Goal: Communication & Community: Answer question/provide support

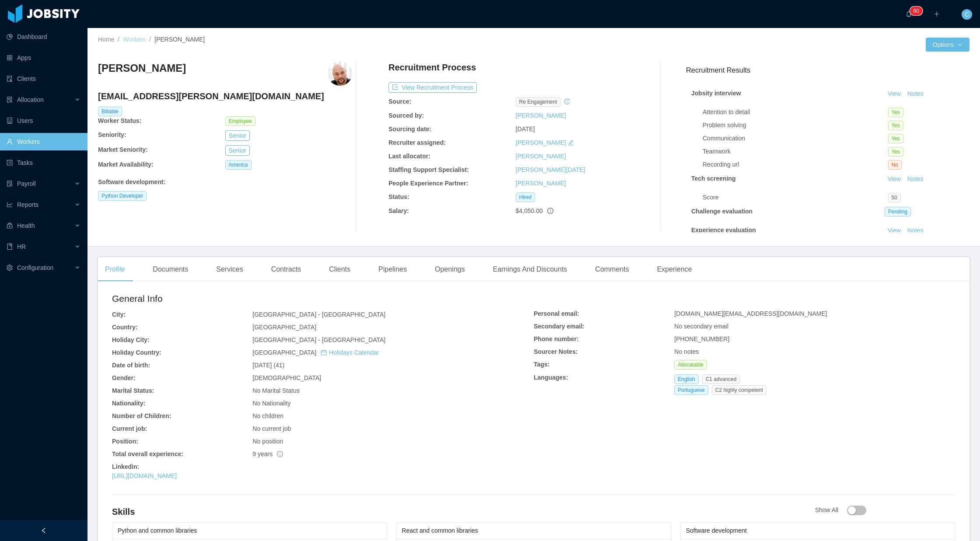
click at [127, 36] on link "Workers" at bounding box center [134, 39] width 23 height 7
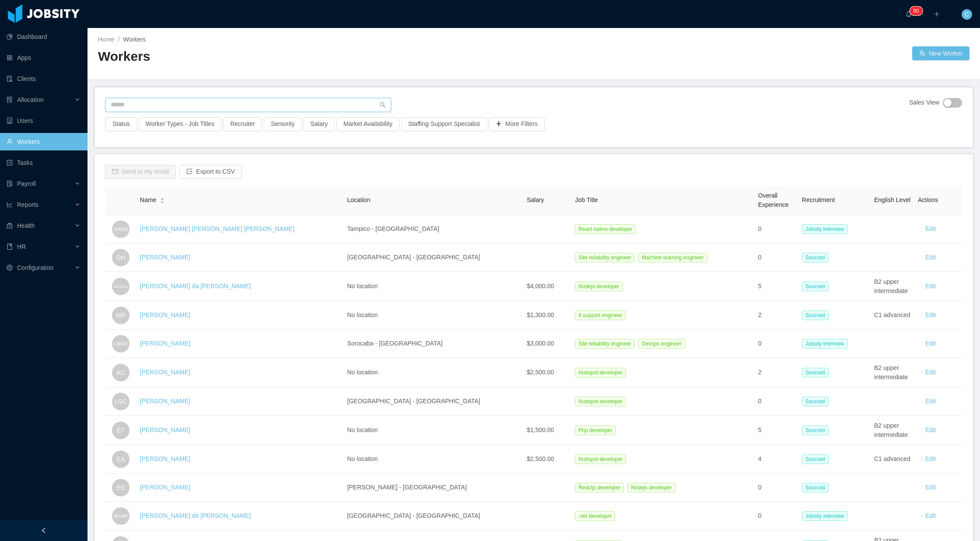
click at [175, 106] on input "text" at bounding box center [248, 105] width 286 height 14
type input "*********"
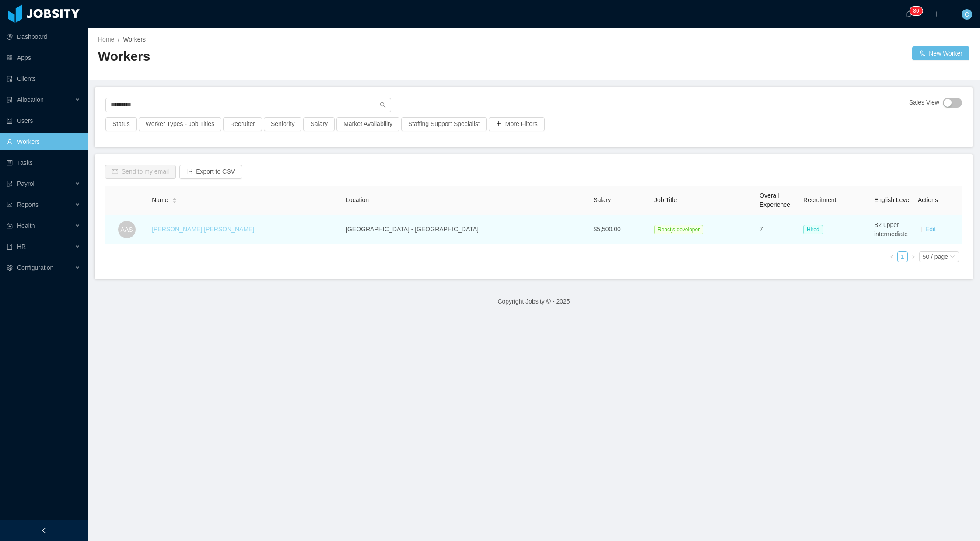
click at [188, 229] on link "André Alys Silveira" at bounding box center [203, 229] width 102 height 7
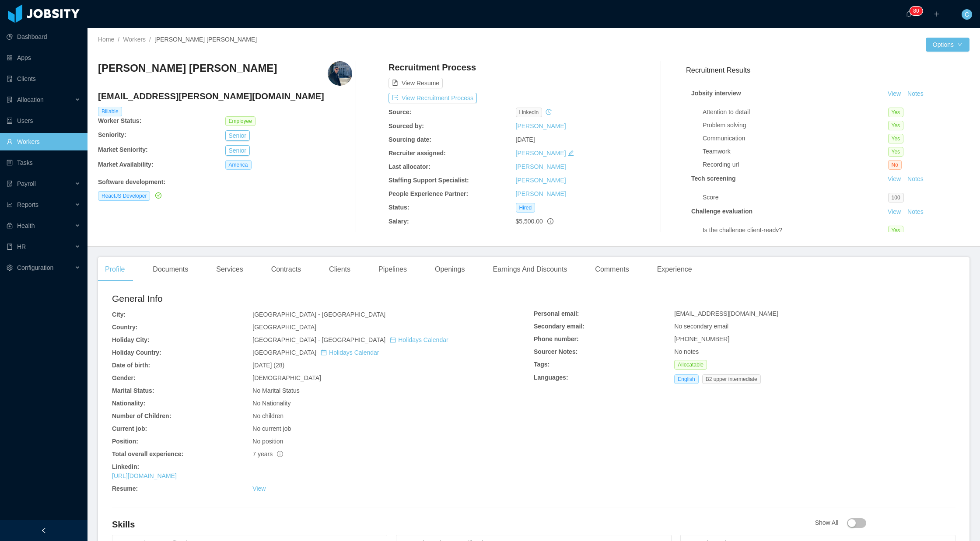
click at [342, 74] on img at bounding box center [340, 73] width 24 height 24
click at [340, 266] on div "Clients" at bounding box center [339, 269] width 35 height 24
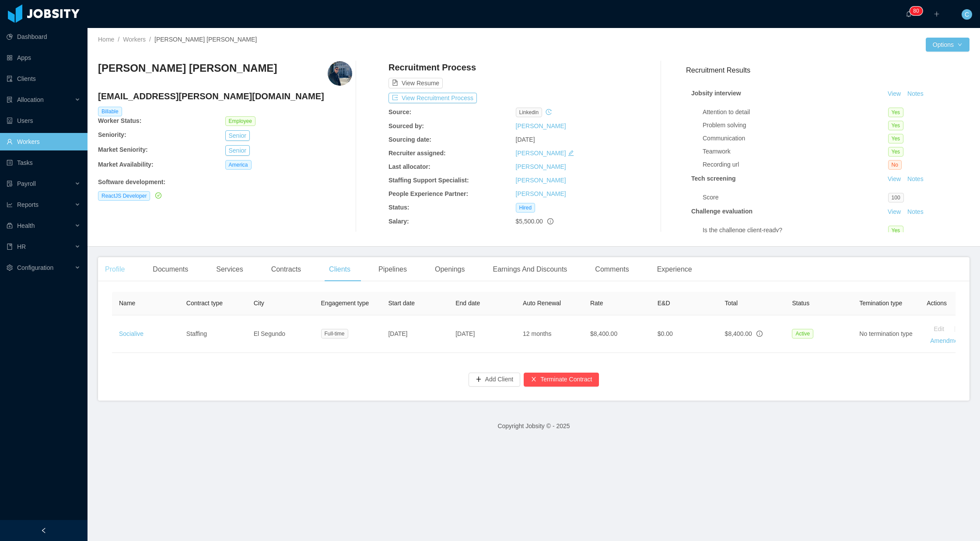
click at [115, 267] on div "Profile" at bounding box center [115, 269] width 34 height 24
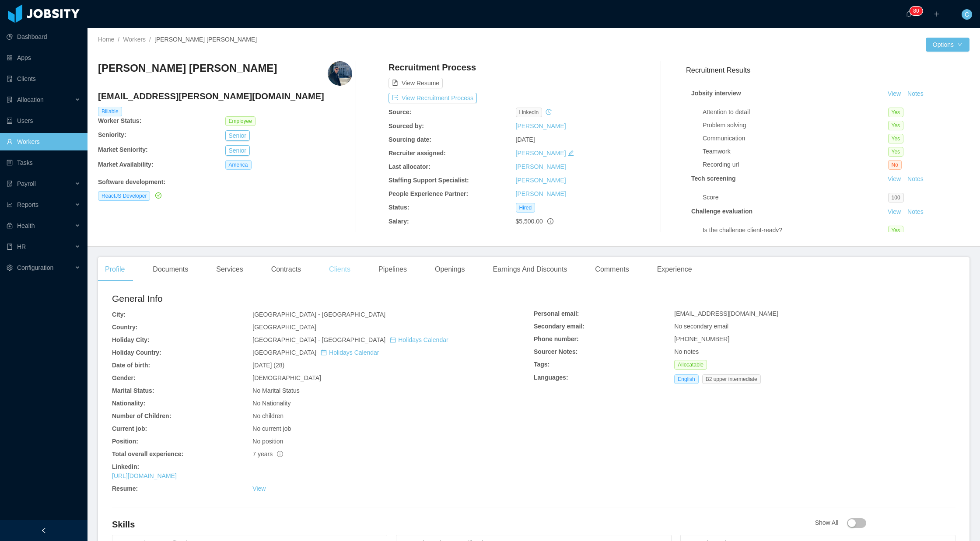
click at [342, 269] on div "Clients" at bounding box center [339, 269] width 35 height 24
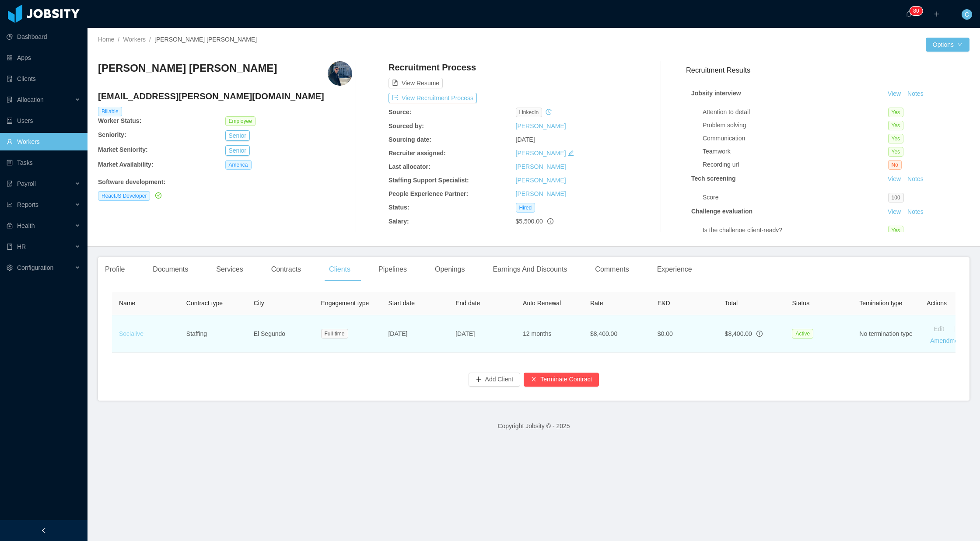
click at [124, 333] on link "Socialive" at bounding box center [131, 333] width 24 height 7
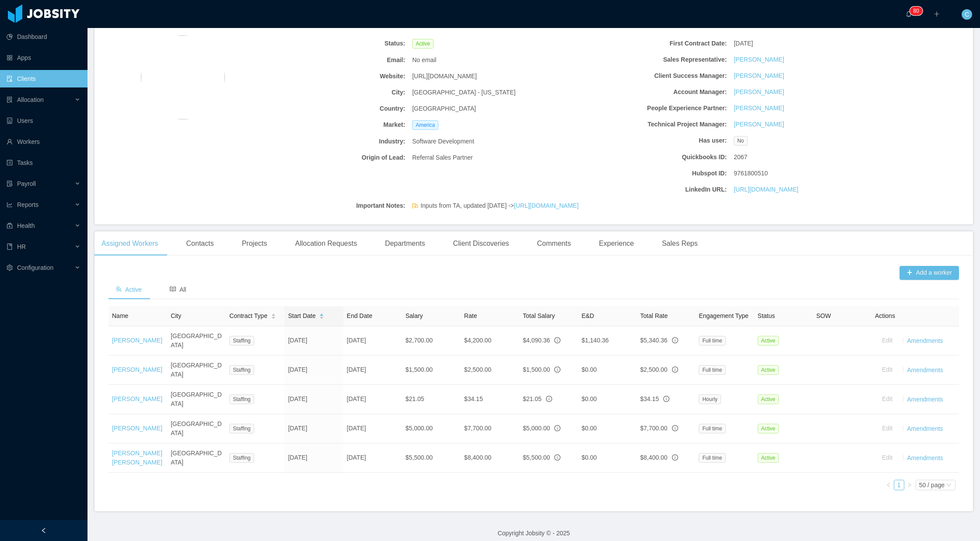
scroll to position [65, 0]
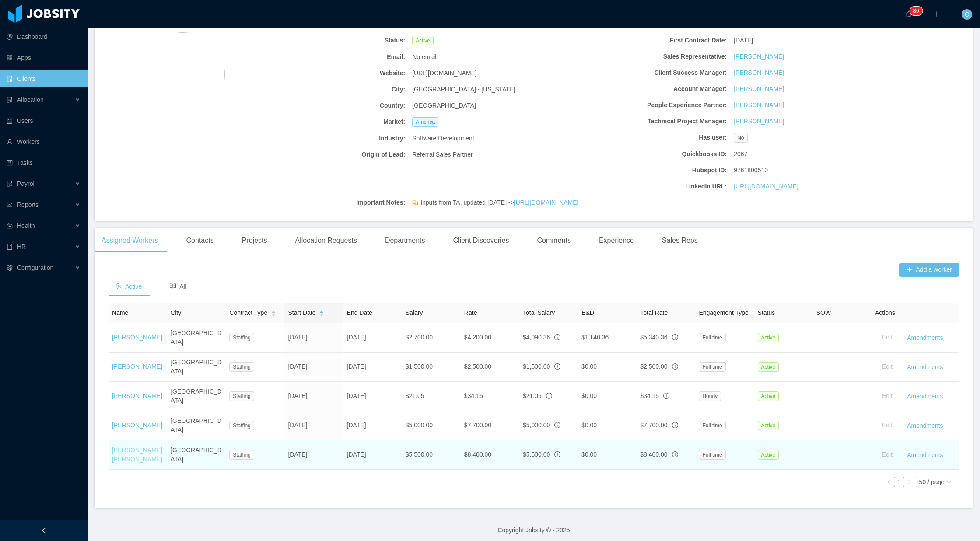
click at [119, 459] on link "André Alys Silveira" at bounding box center [137, 455] width 50 height 16
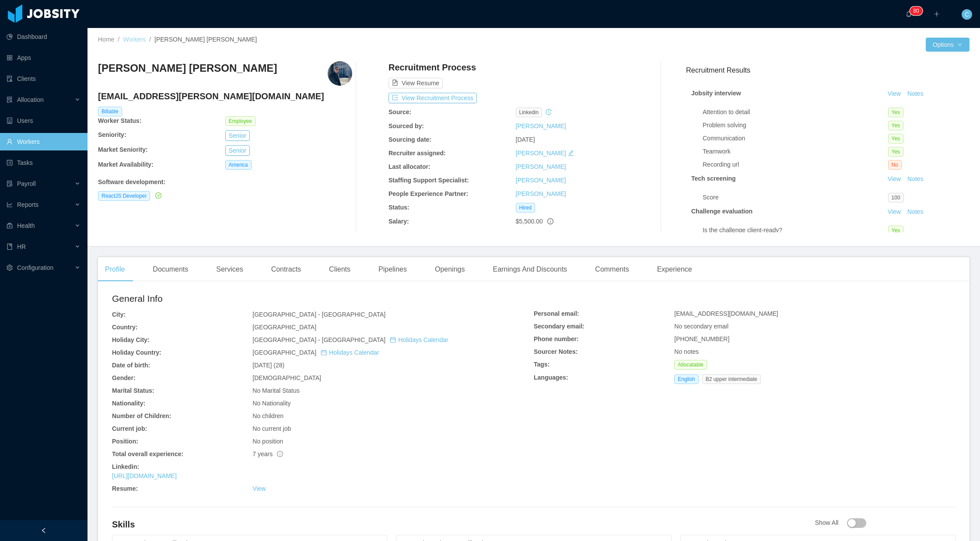
click at [132, 40] on link "Workers" at bounding box center [134, 39] width 23 height 7
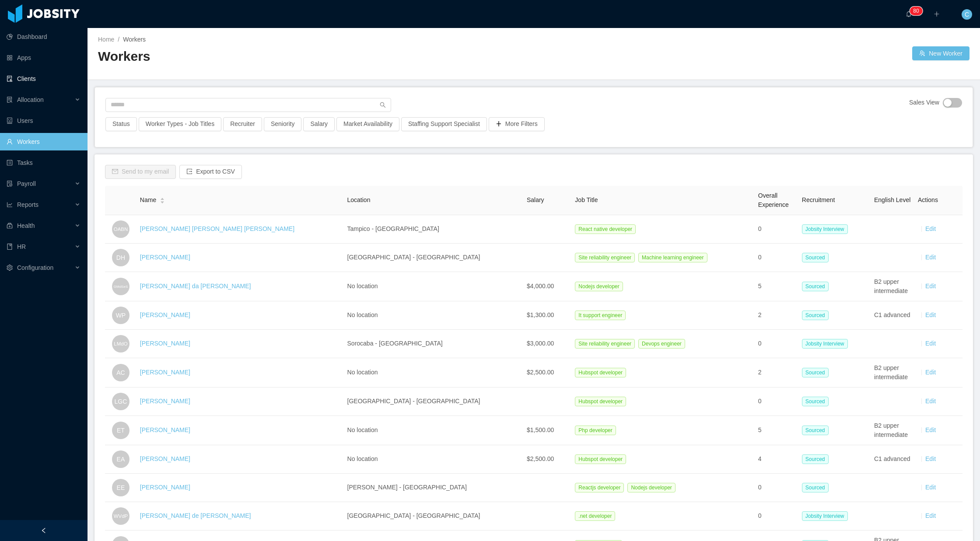
click at [37, 80] on link "Clients" at bounding box center [44, 78] width 74 height 17
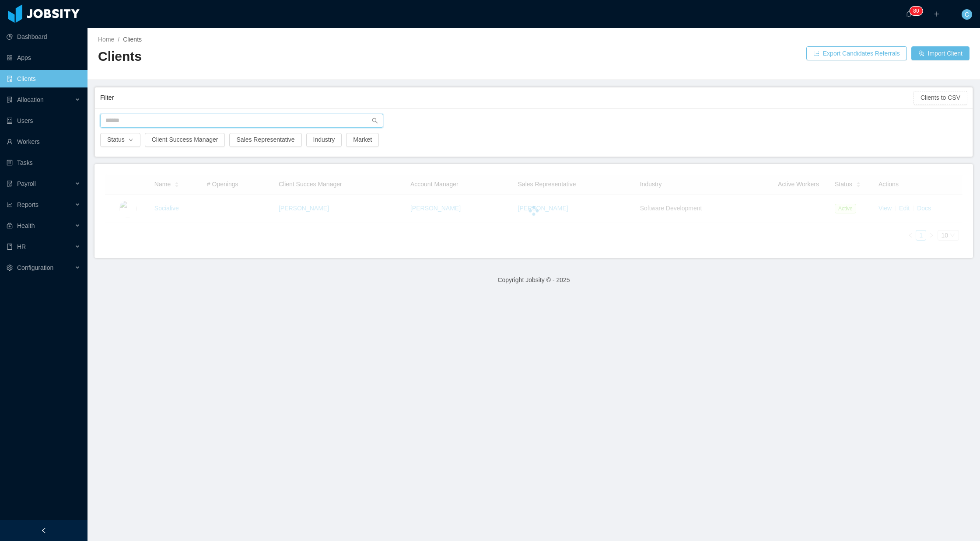
click at [161, 117] on input "text" at bounding box center [241, 121] width 283 height 14
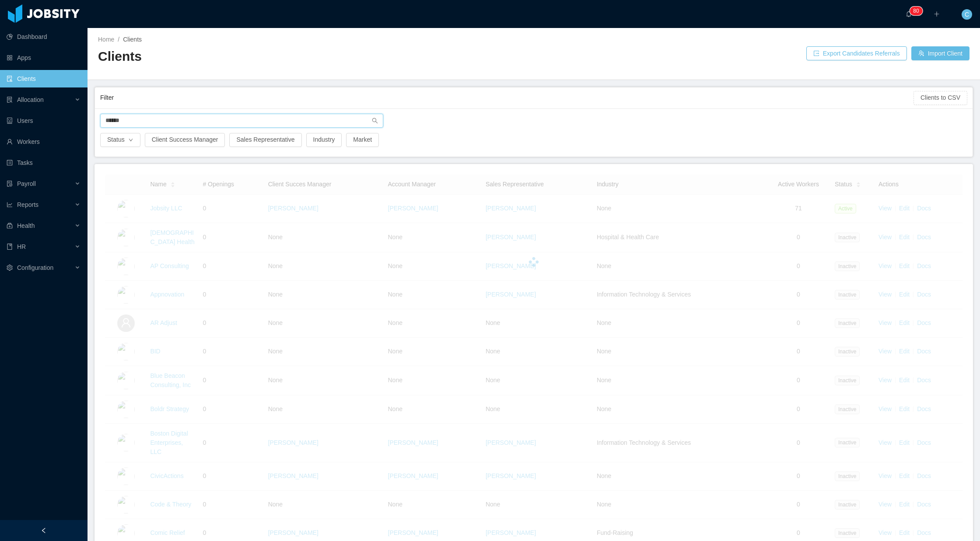
type input "*******"
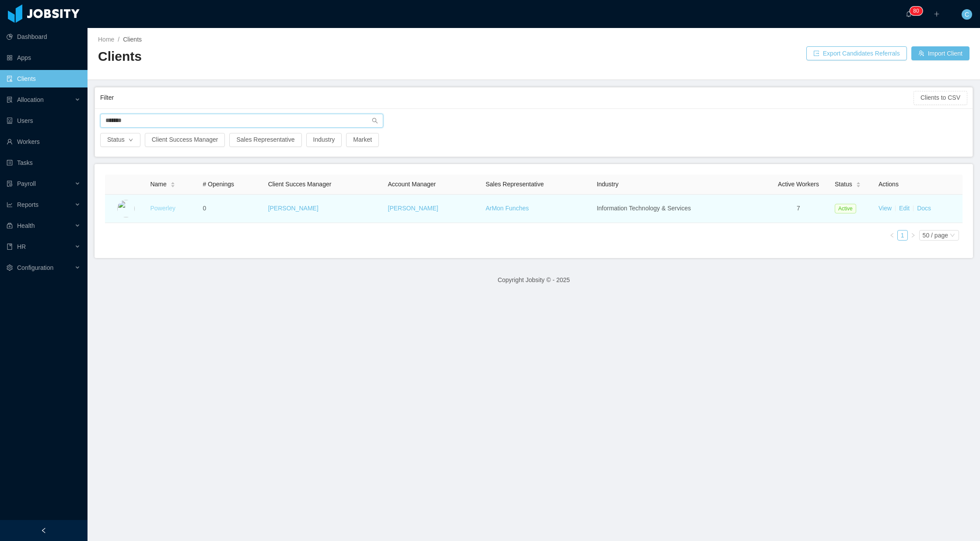
click at [168, 209] on link "Powerley" at bounding box center [162, 208] width 25 height 7
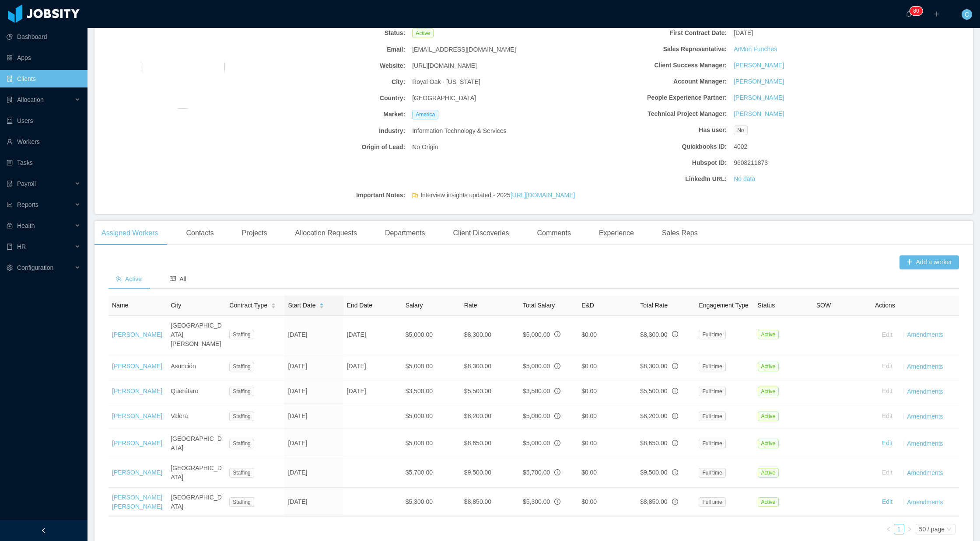
scroll to position [77, 0]
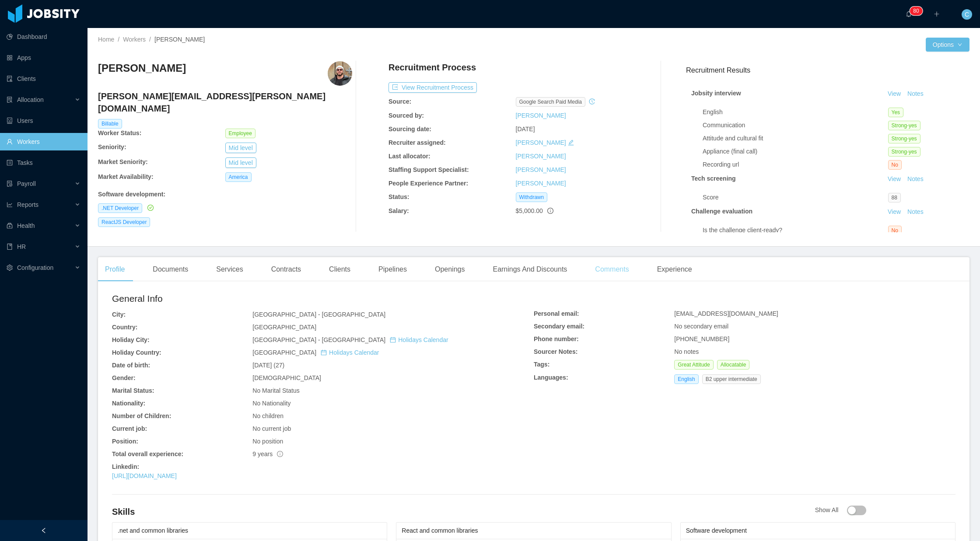
click at [621, 271] on div "Comments" at bounding box center [612, 269] width 48 height 24
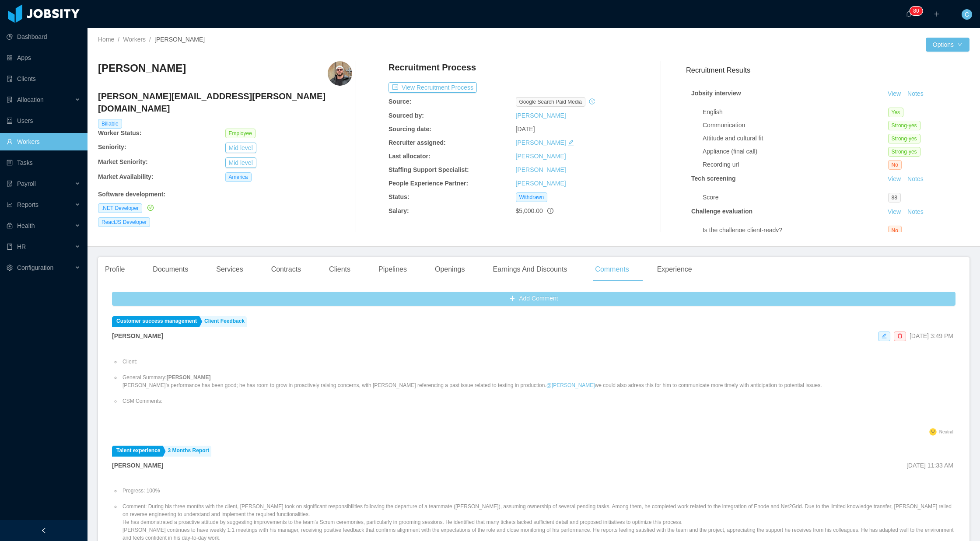
click at [532, 296] on button "Add Comment" at bounding box center [533, 299] width 843 height 14
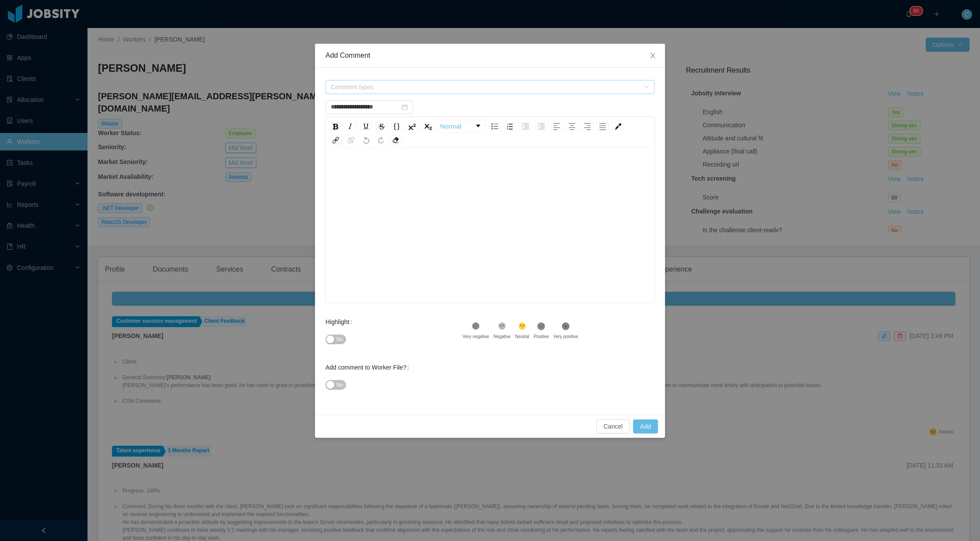
click at [385, 91] on span "Comment types" at bounding box center [485, 87] width 309 height 9
click at [332, 135] on icon "icon: caret-down" at bounding box center [333, 135] width 2 height 3
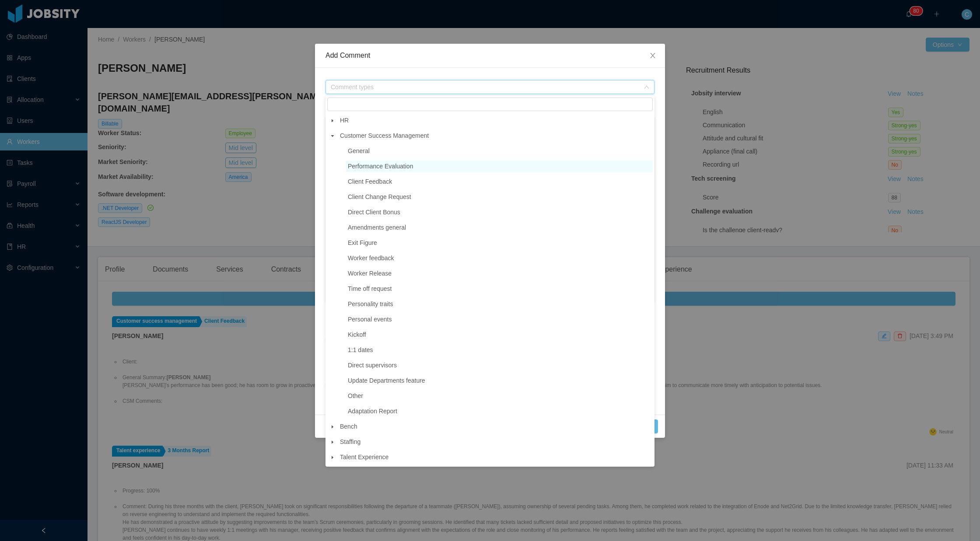
click at [353, 164] on span "Performance Evaluation" at bounding box center [380, 166] width 65 height 7
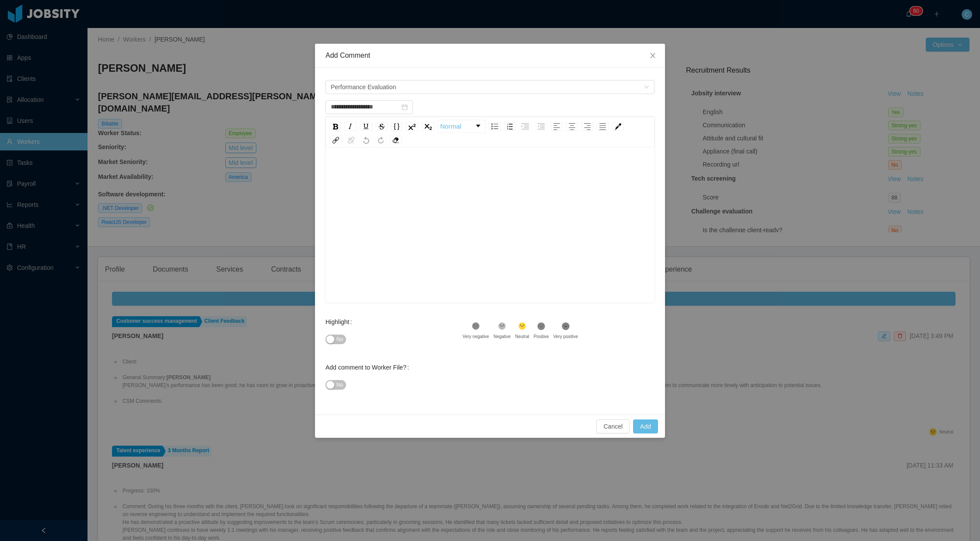
click at [353, 164] on div "rdw-editor" at bounding box center [489, 170] width 315 height 17
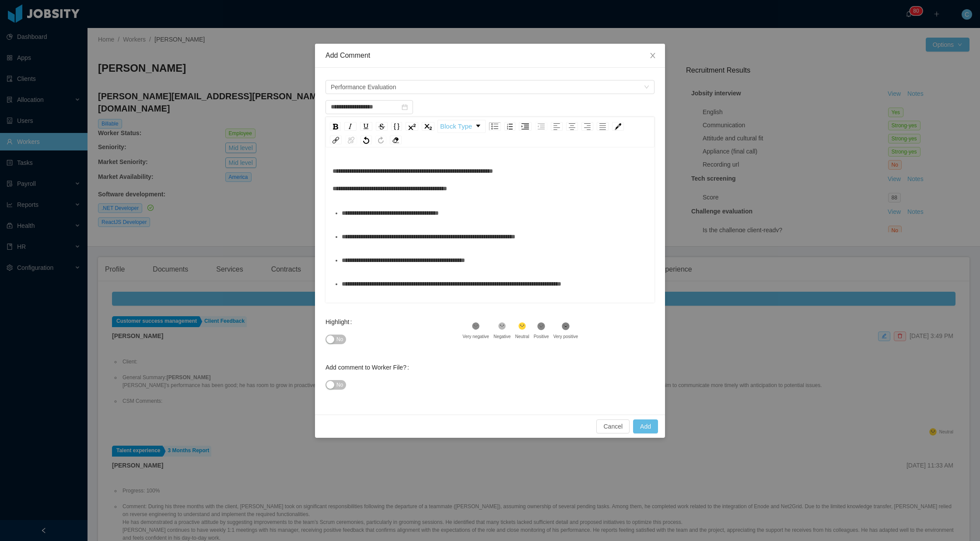
click at [332, 169] on span "**********" at bounding box center [412, 180] width 161 height 24
click at [365, 103] on input "**********" at bounding box center [368, 107] width 87 height 14
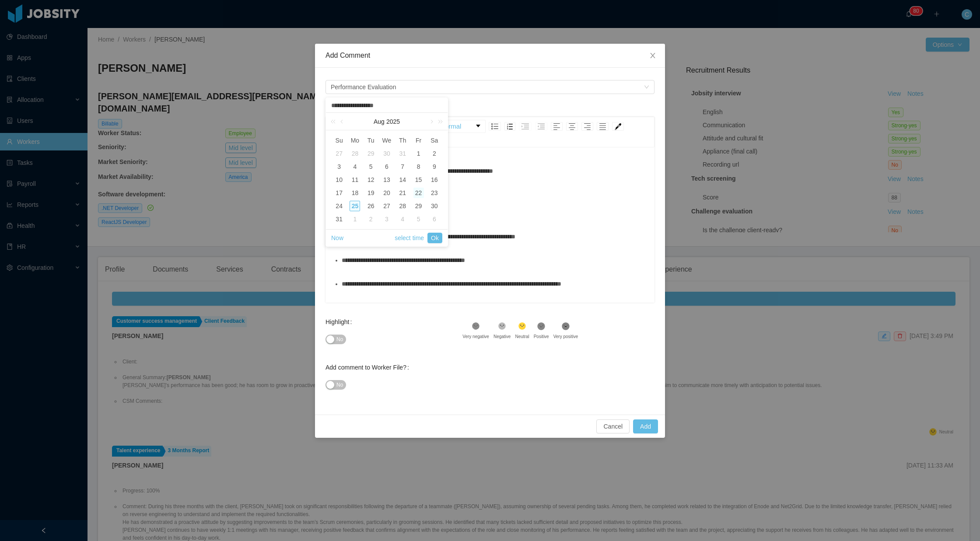
click at [416, 193] on div "22" at bounding box center [418, 193] width 10 height 10
type input "**********"
click at [434, 238] on link "Ok" at bounding box center [434, 238] width 15 height 10
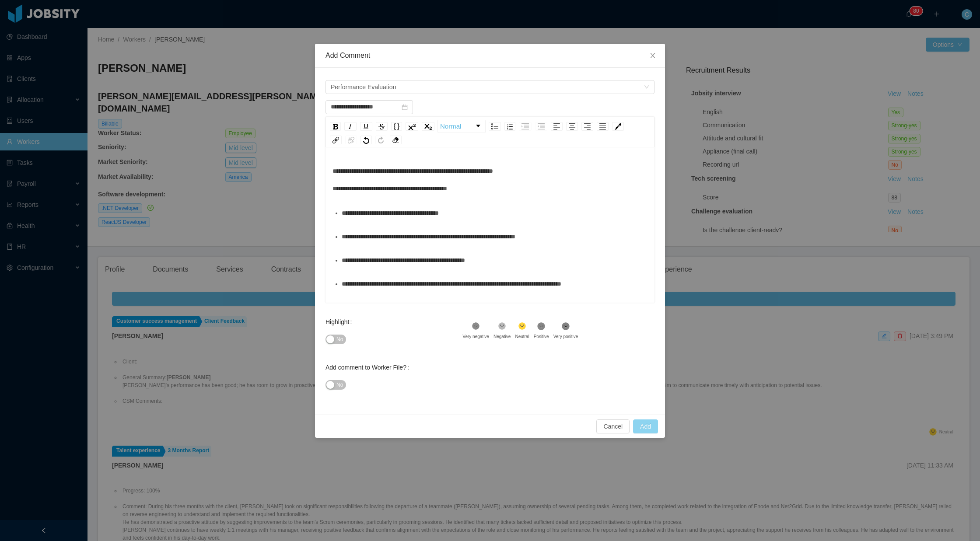
click at [649, 427] on button "Add" at bounding box center [645, 427] width 25 height 14
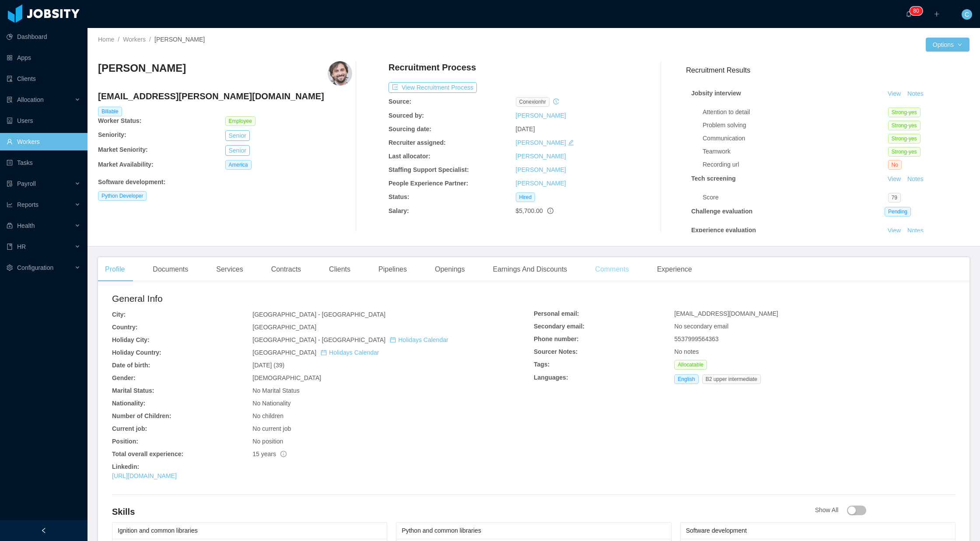
click at [628, 274] on div "Comments" at bounding box center [612, 269] width 48 height 24
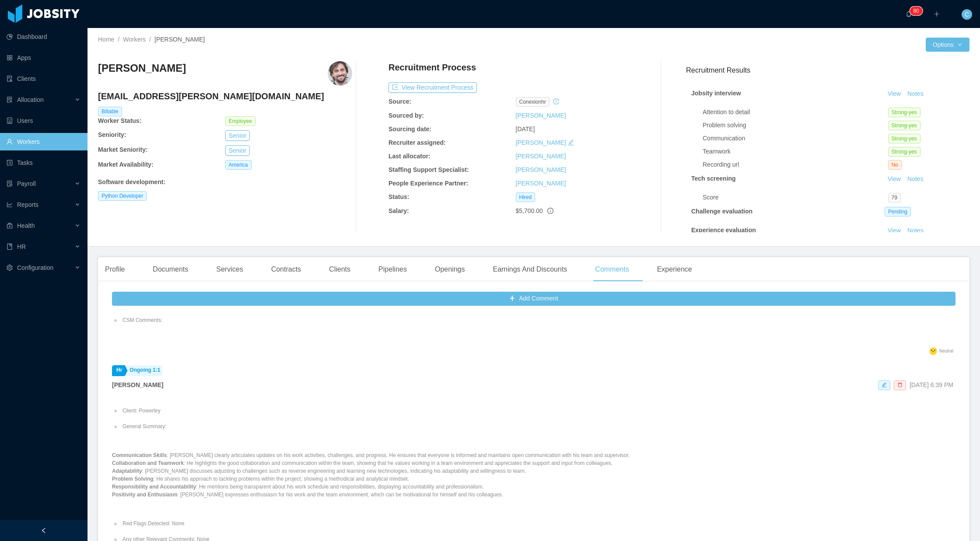
scroll to position [326, 0]
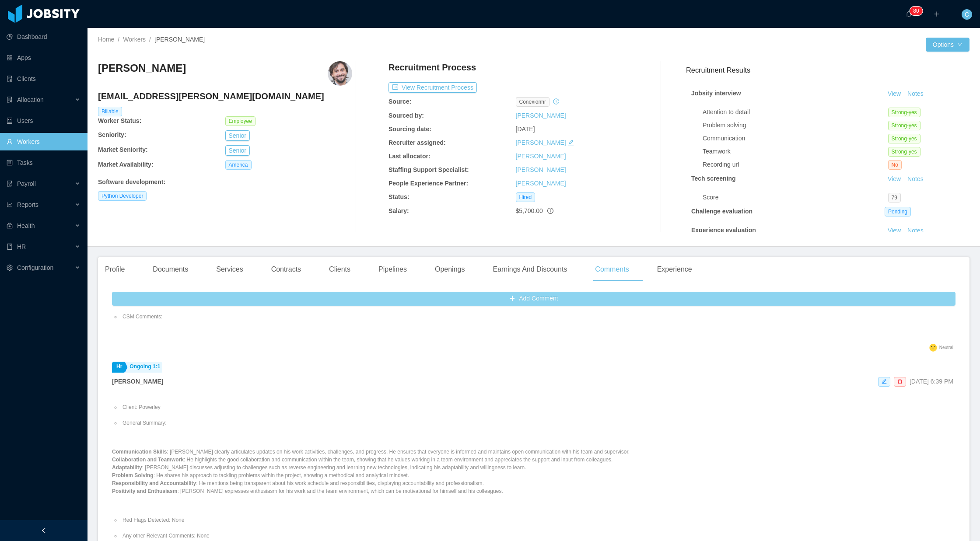
click at [581, 301] on button "Add Comment" at bounding box center [533, 299] width 843 height 14
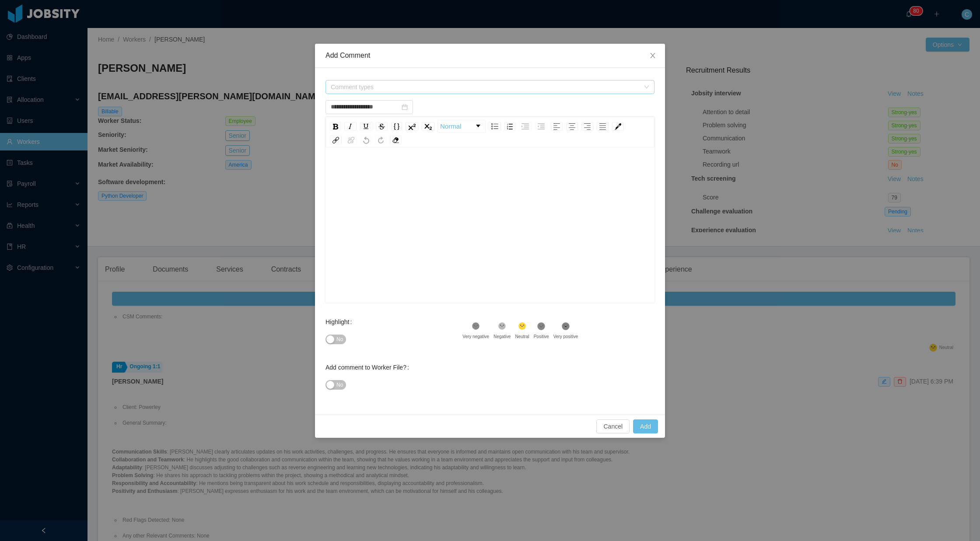
click at [355, 84] on span "Comment types" at bounding box center [485, 87] width 309 height 9
click at [332, 135] on icon "icon: caret-down" at bounding box center [333, 135] width 2 height 3
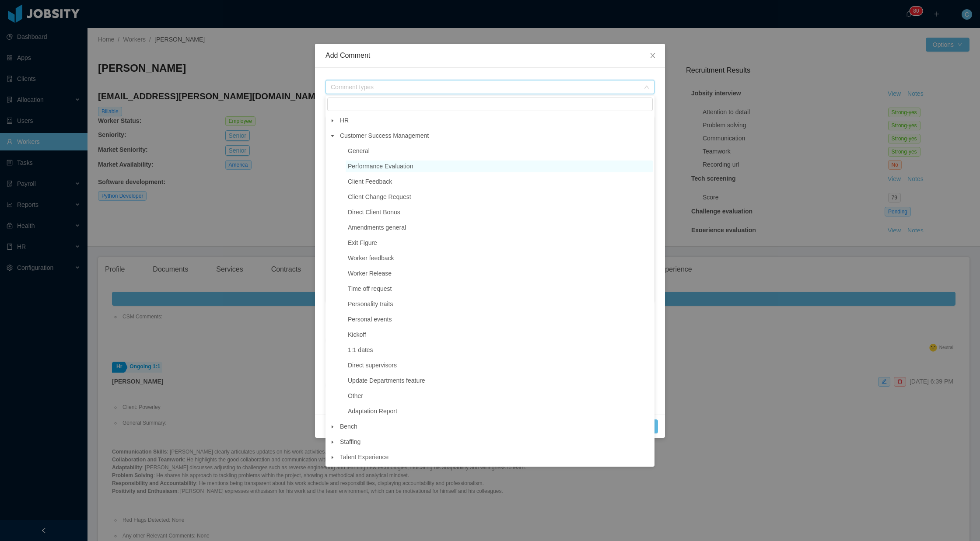
click at [365, 163] on span "Performance Evaluation" at bounding box center [380, 166] width 65 height 7
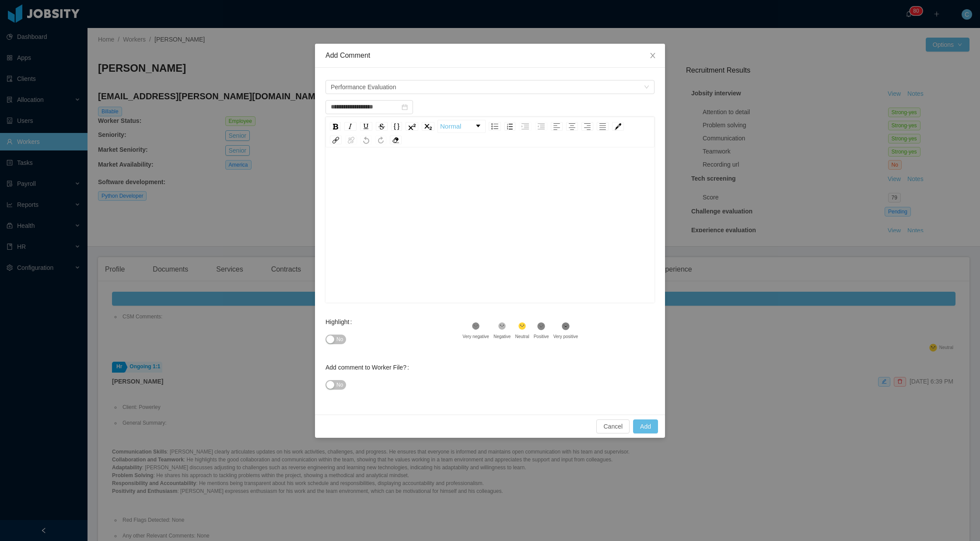
click at [350, 163] on div "rdw-editor" at bounding box center [489, 170] width 315 height 17
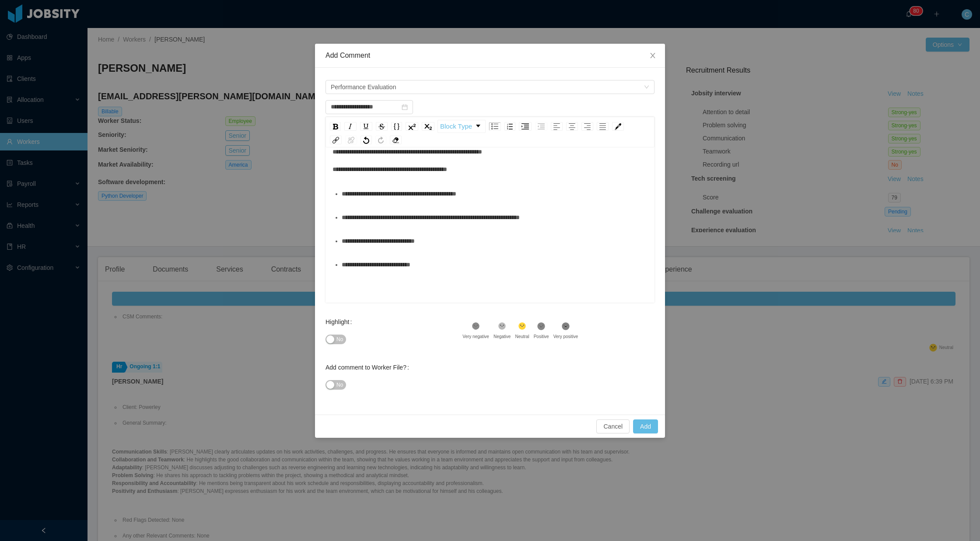
scroll to position [0, 0]
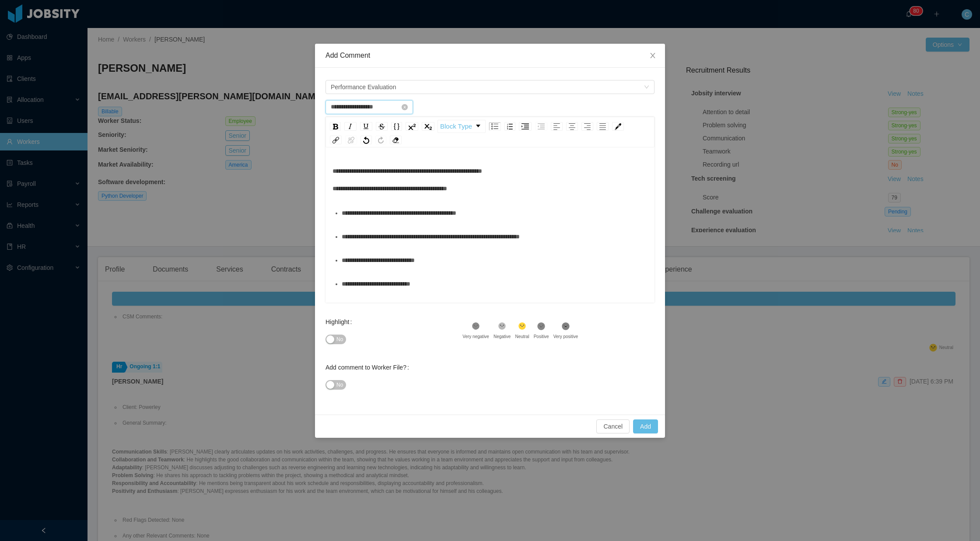
click at [377, 106] on input "**********" at bounding box center [368, 107] width 87 height 14
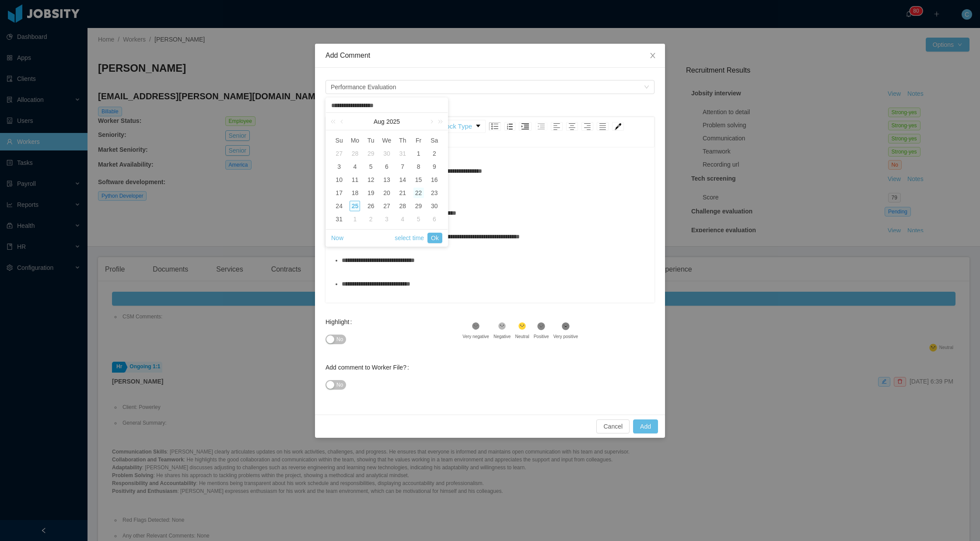
click at [417, 192] on div "22" at bounding box center [418, 193] width 10 height 10
type input "**********"
click at [436, 237] on link "Ok" at bounding box center [434, 238] width 15 height 10
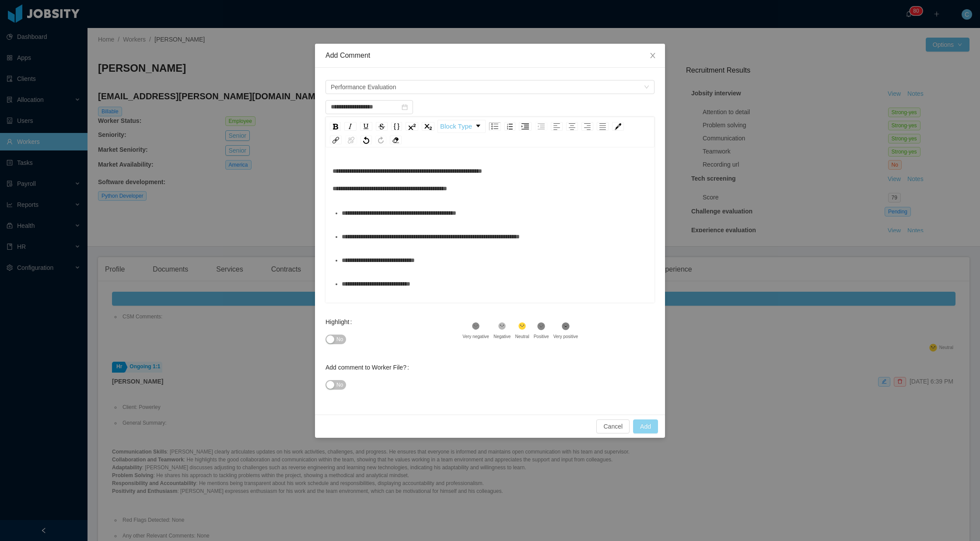
click at [655, 427] on button "Add" at bounding box center [645, 427] width 25 height 14
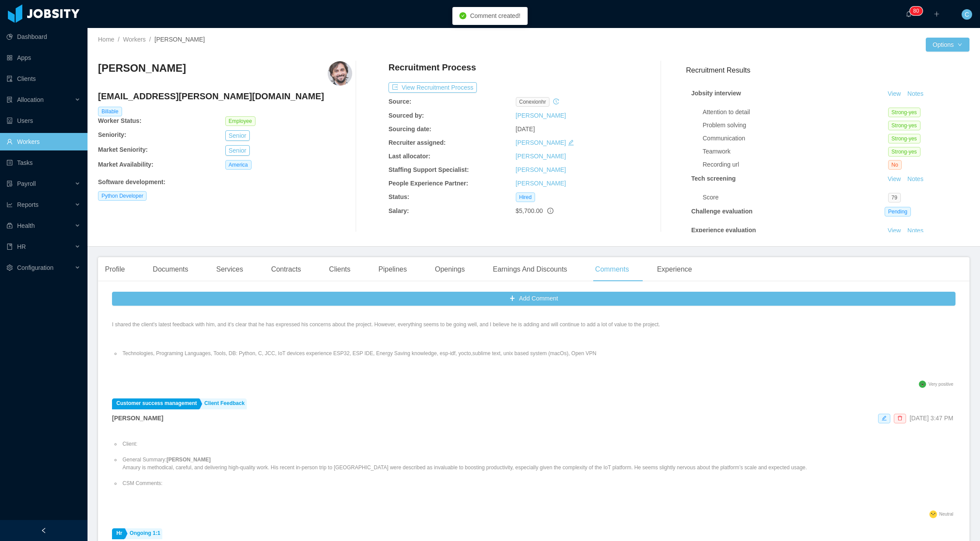
scroll to position [251, 0]
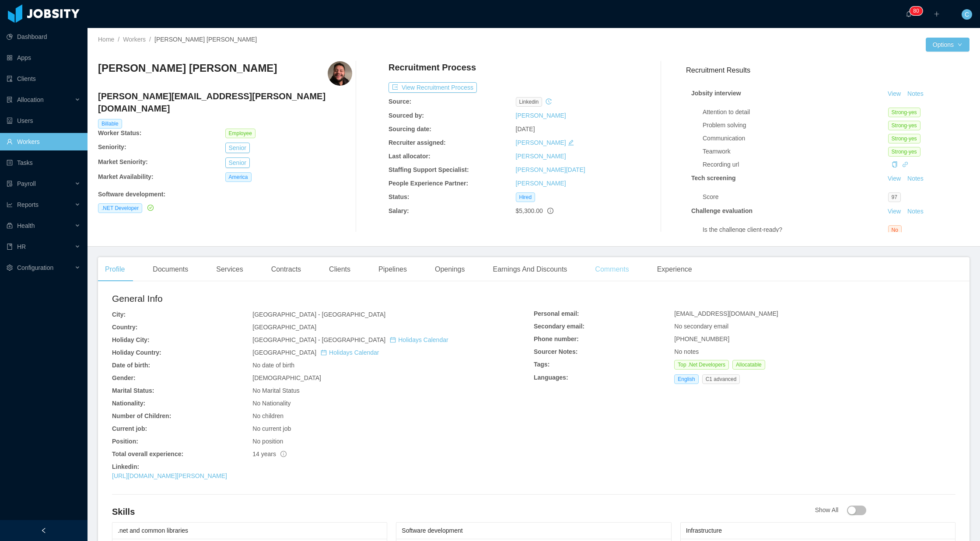
click at [609, 272] on div "Comments" at bounding box center [612, 269] width 48 height 24
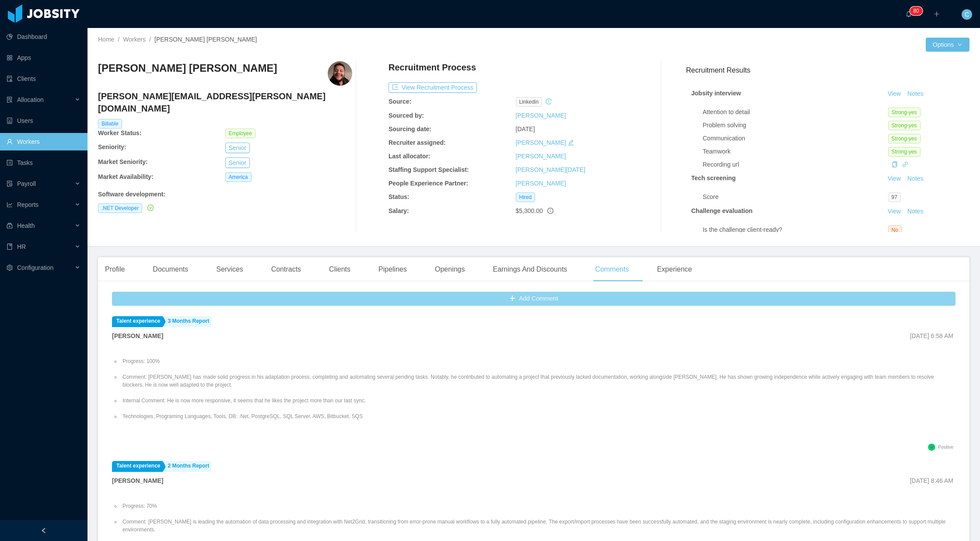
click at [562, 294] on button "Add Comment" at bounding box center [533, 299] width 843 height 14
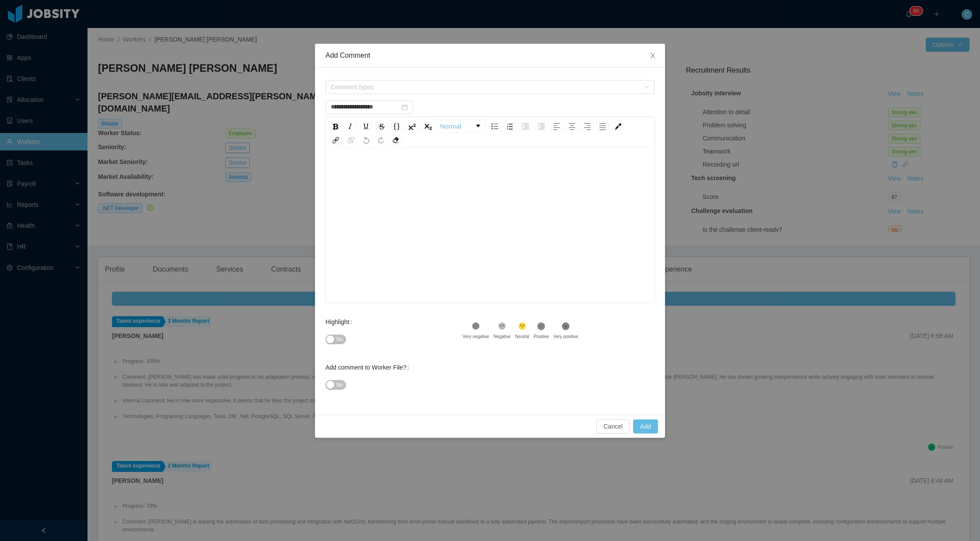
click at [360, 94] on div "Comment types" at bounding box center [489, 86] width 329 height 17
click at [349, 87] on span "Comment types" at bounding box center [485, 87] width 309 height 9
click at [332, 135] on icon "icon: caret-down" at bounding box center [333, 135] width 2 height 3
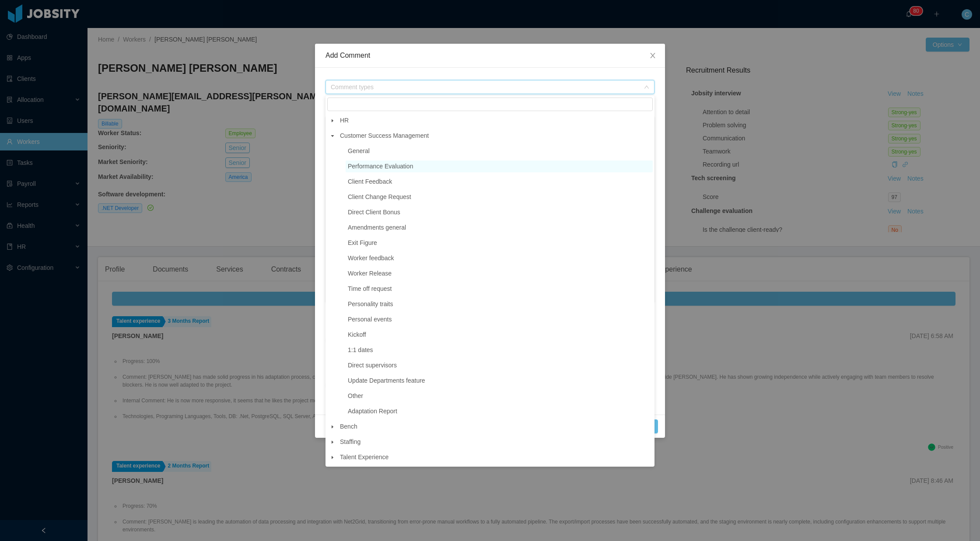
click at [356, 167] on span "Performance Evaluation" at bounding box center [380, 166] width 65 height 7
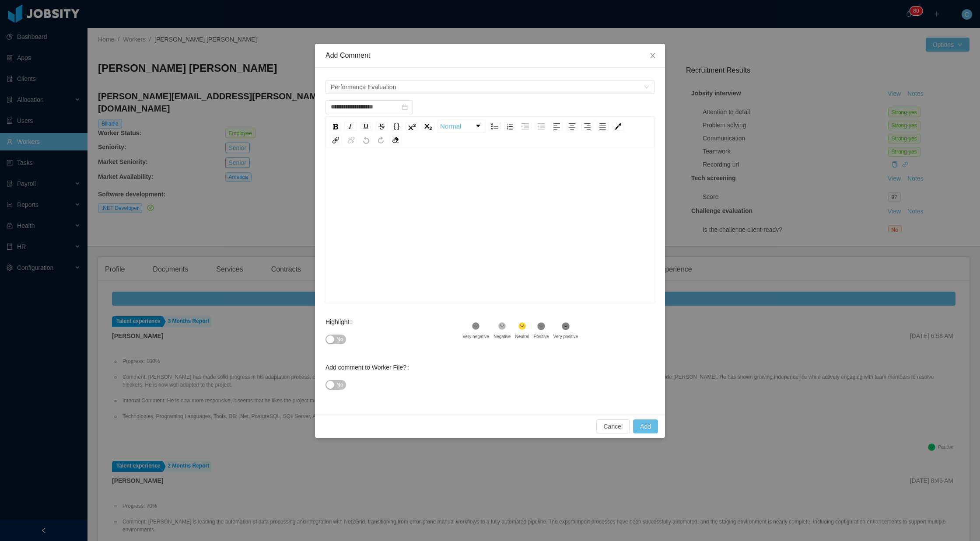
click at [356, 167] on div "rdw-editor" at bounding box center [489, 170] width 315 height 17
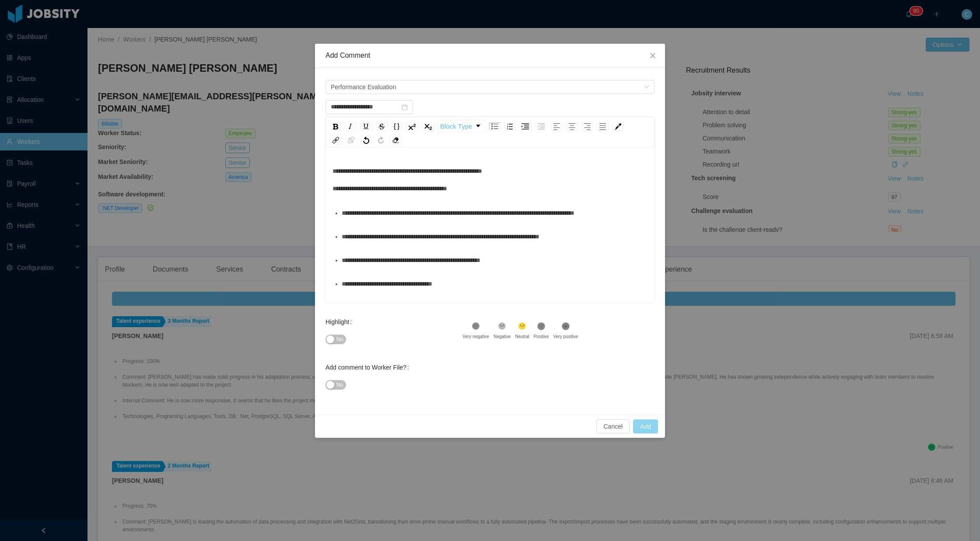
click at [652, 427] on button "Add" at bounding box center [645, 427] width 25 height 14
type input "**********"
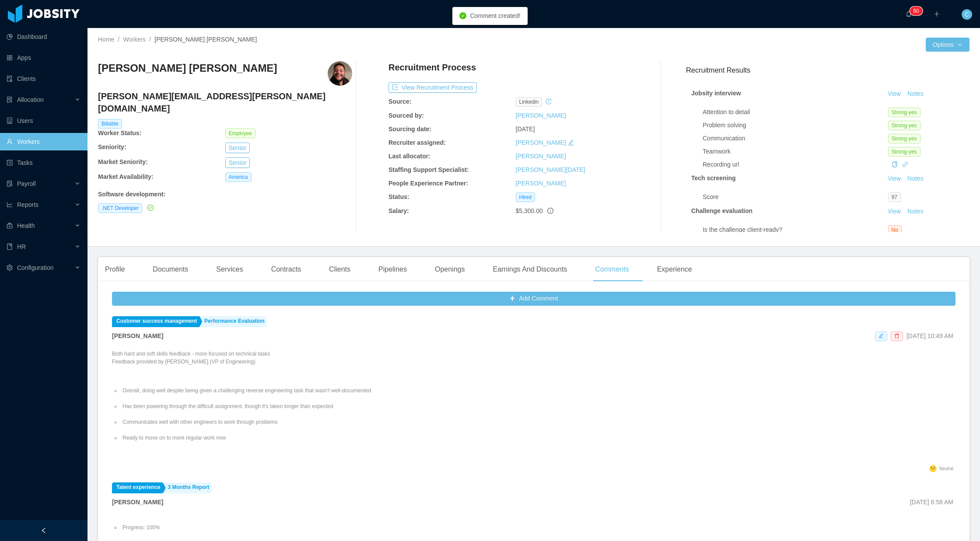
click at [875, 338] on span at bounding box center [881, 337] width 12 height 10
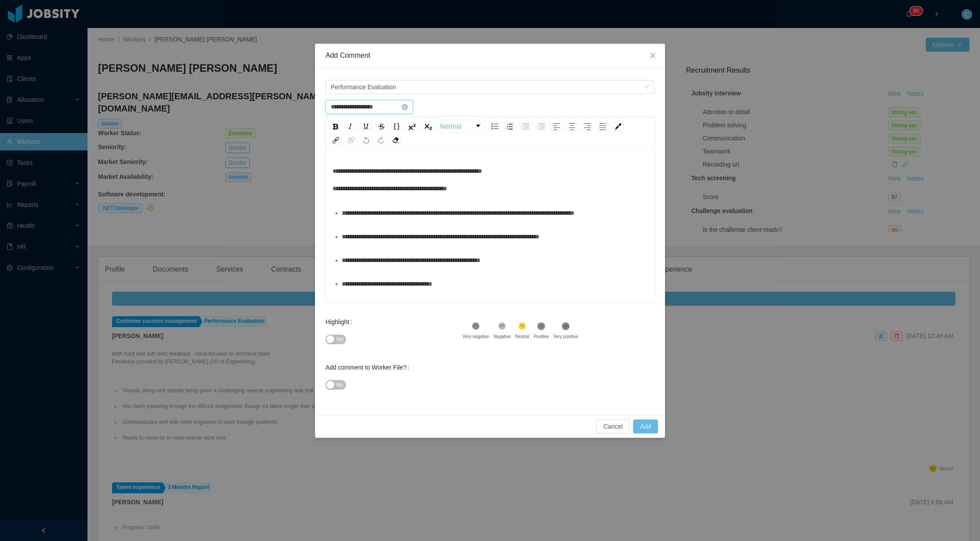
click at [374, 107] on input "**********" at bounding box center [368, 107] width 87 height 14
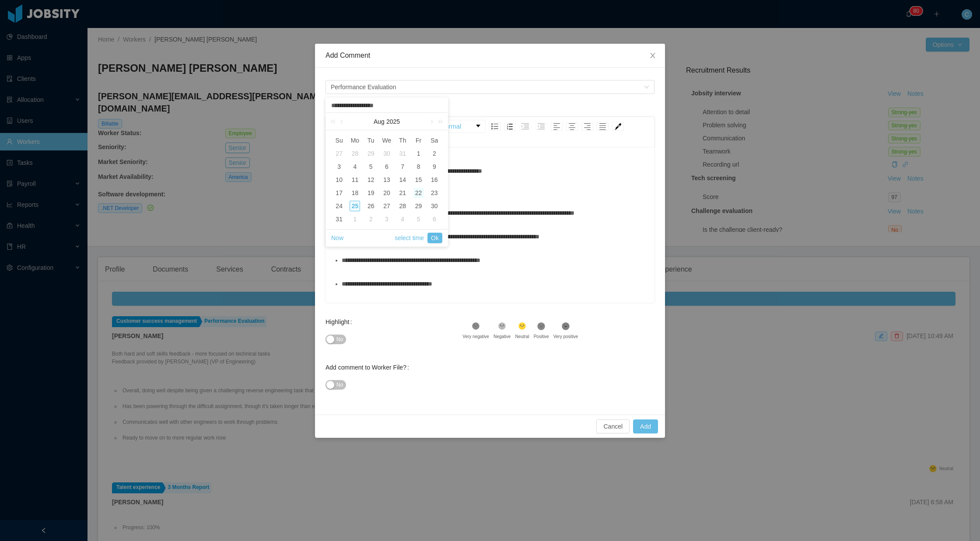
click at [419, 194] on div "22" at bounding box center [418, 193] width 10 height 10
type input "**********"
click at [436, 240] on link "Ok" at bounding box center [434, 238] width 15 height 10
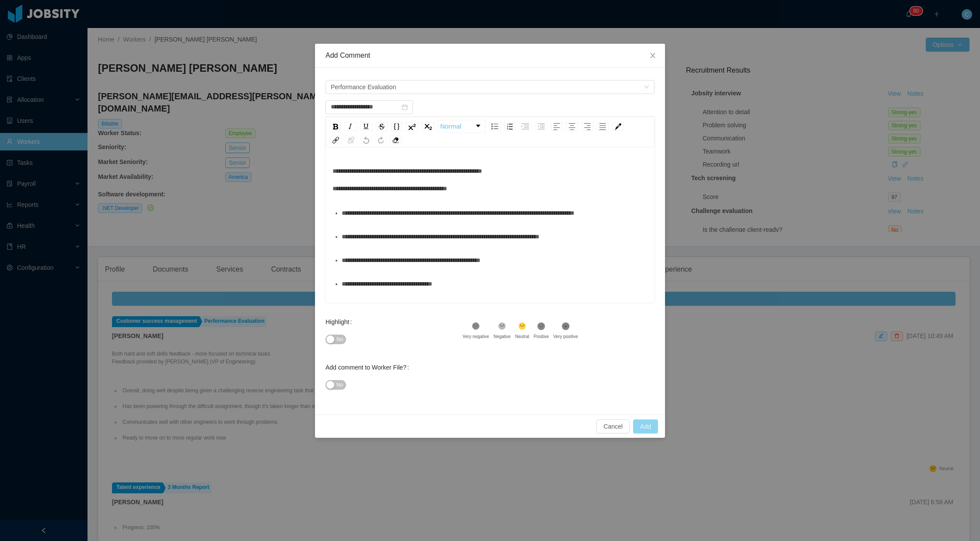
click at [651, 425] on button "Add" at bounding box center [645, 427] width 25 height 14
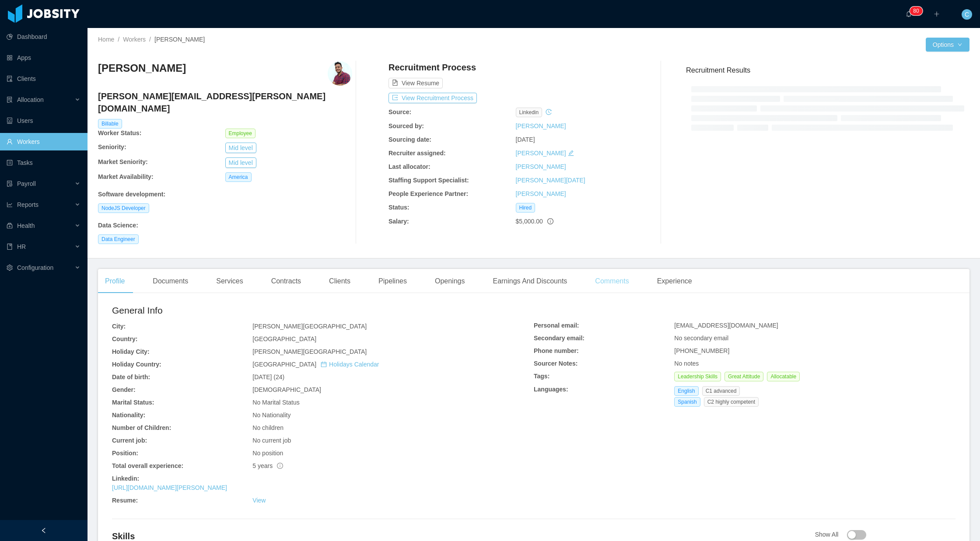
click at [618, 271] on div "Comments" at bounding box center [612, 281] width 48 height 24
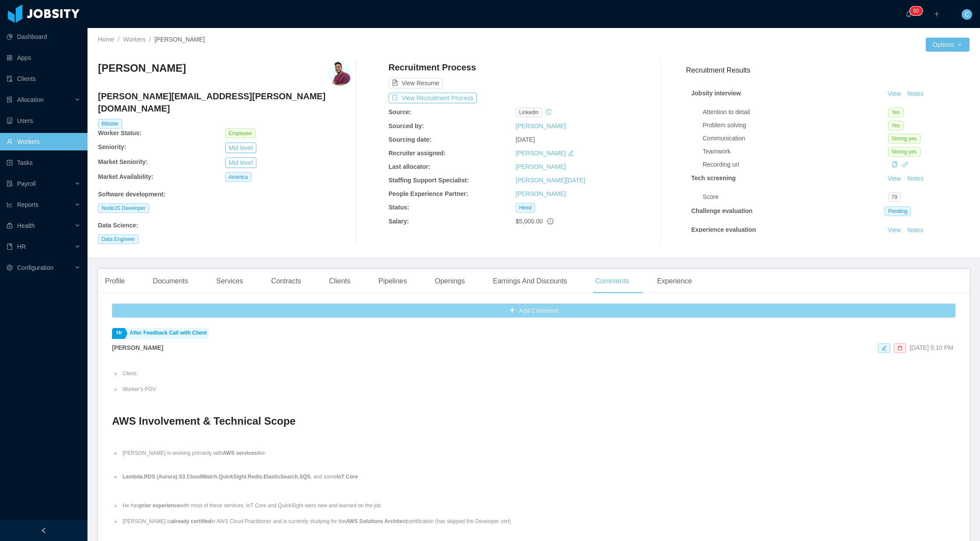
click at [546, 304] on button "Add Comment" at bounding box center [533, 311] width 843 height 14
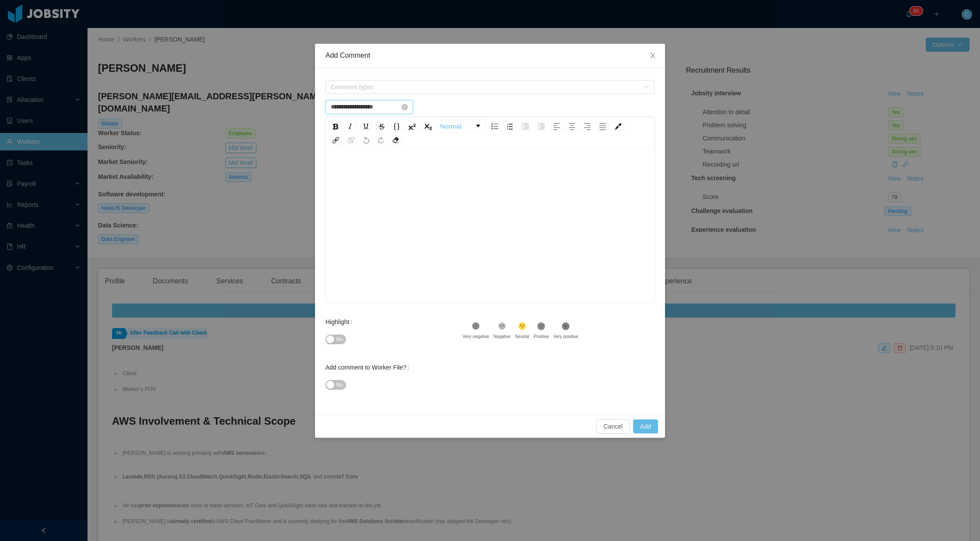
click at [379, 106] on input "**********" at bounding box center [368, 107] width 87 height 14
click at [419, 192] on div "22" at bounding box center [418, 193] width 10 height 10
type input "**********"
click at [434, 240] on link "Ok" at bounding box center [434, 238] width 15 height 10
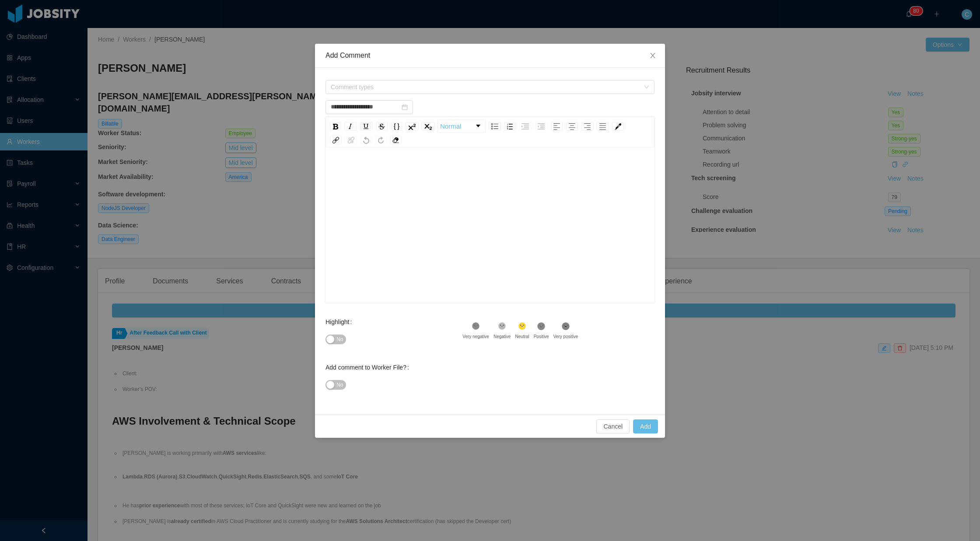
click at [363, 153] on div "rdw-wrapper" at bounding box center [489, 226] width 329 height 153
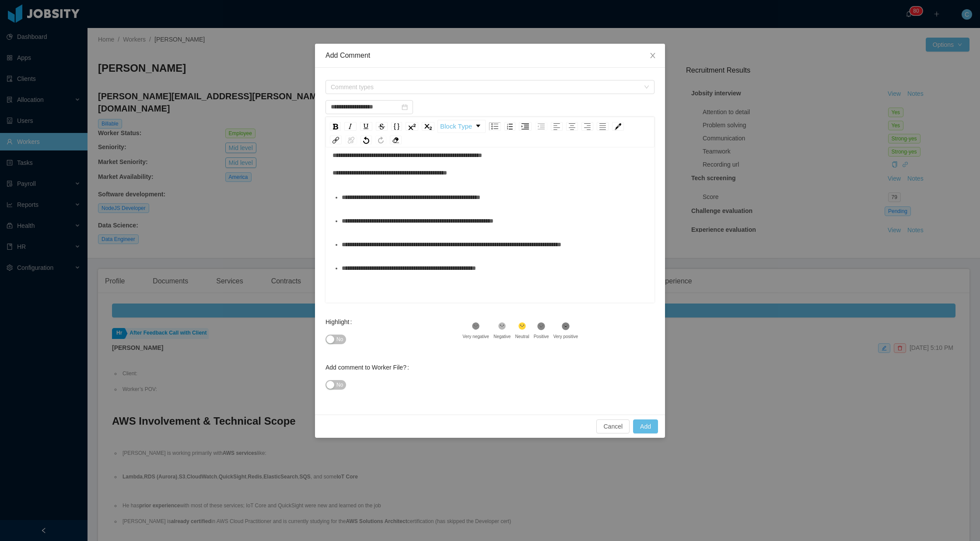
scroll to position [19, 0]
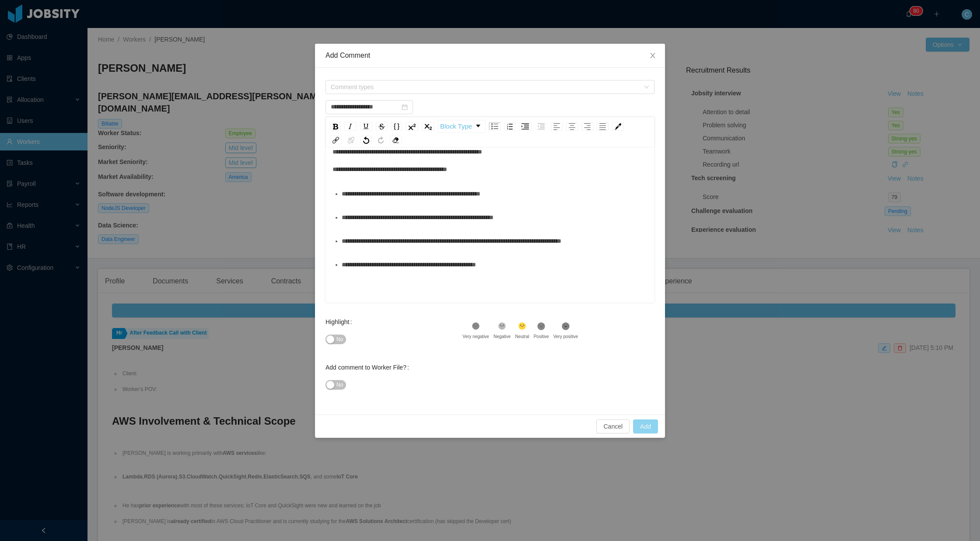
click at [640, 423] on button "Add" at bounding box center [645, 427] width 25 height 14
click at [361, 87] on span "Comment types" at bounding box center [485, 87] width 309 height 9
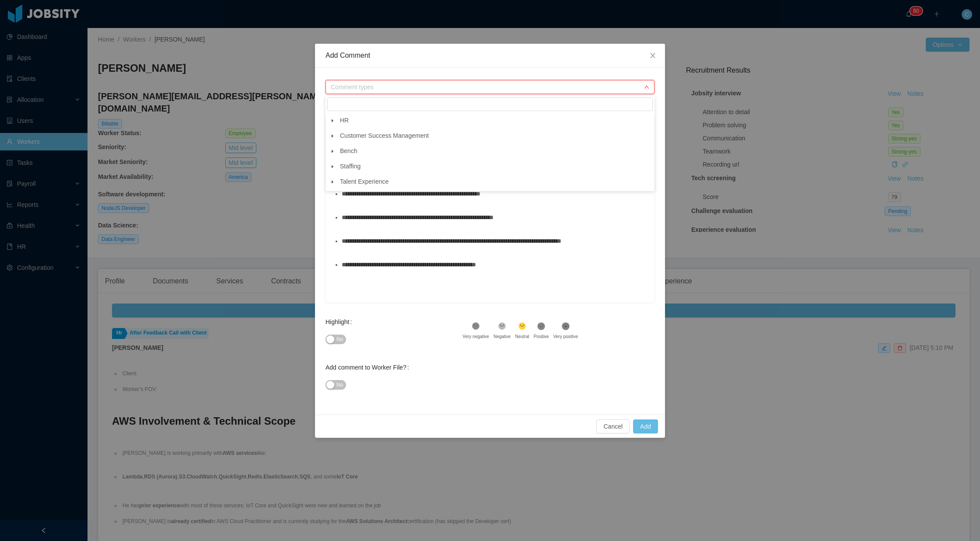
click at [333, 136] on icon "icon: caret-down" at bounding box center [333, 135] width 2 height 3
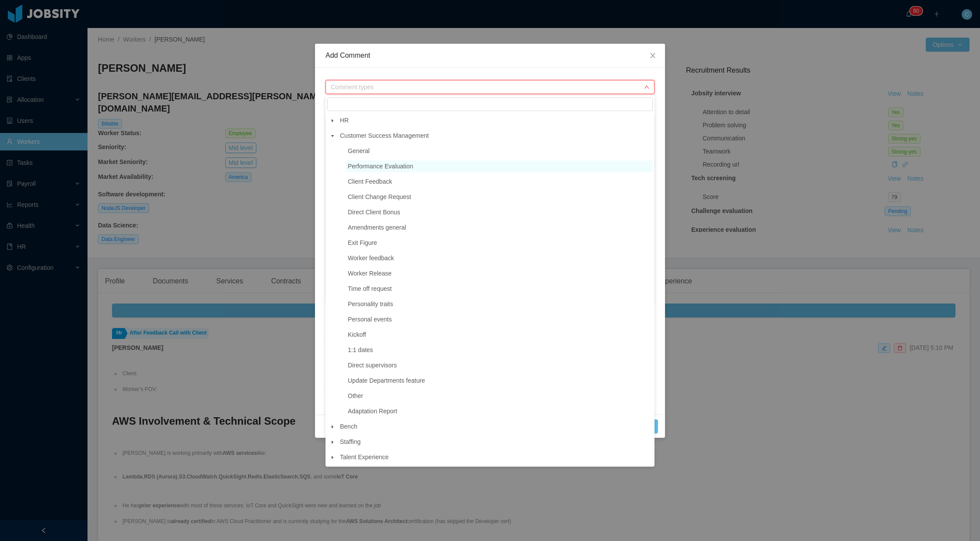
click at [360, 165] on span "Performance Evaluation" at bounding box center [380, 166] width 65 height 7
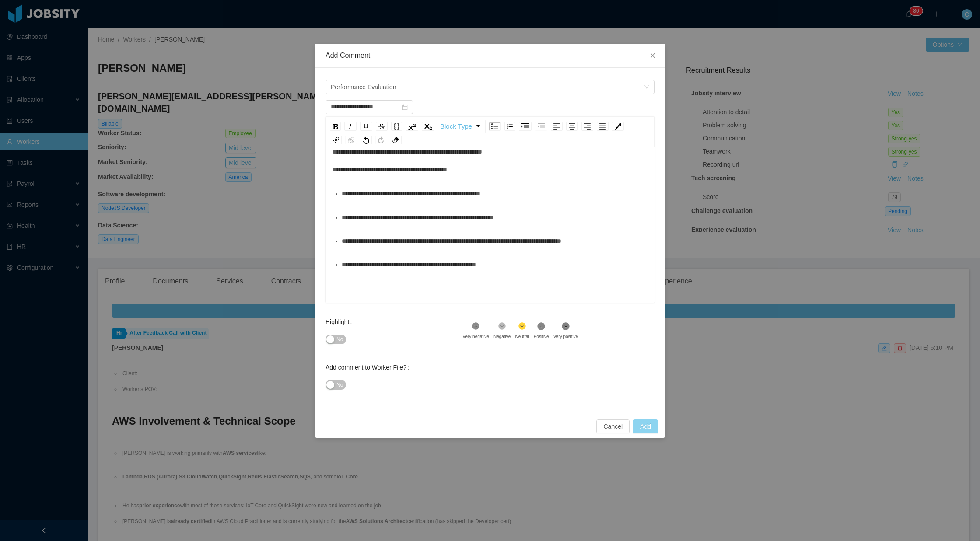
click at [644, 424] on button "Add" at bounding box center [645, 427] width 25 height 14
click at [561, 267] on div "**********" at bounding box center [495, 264] width 306 height 17
click at [652, 426] on button "Add" at bounding box center [645, 427] width 25 height 14
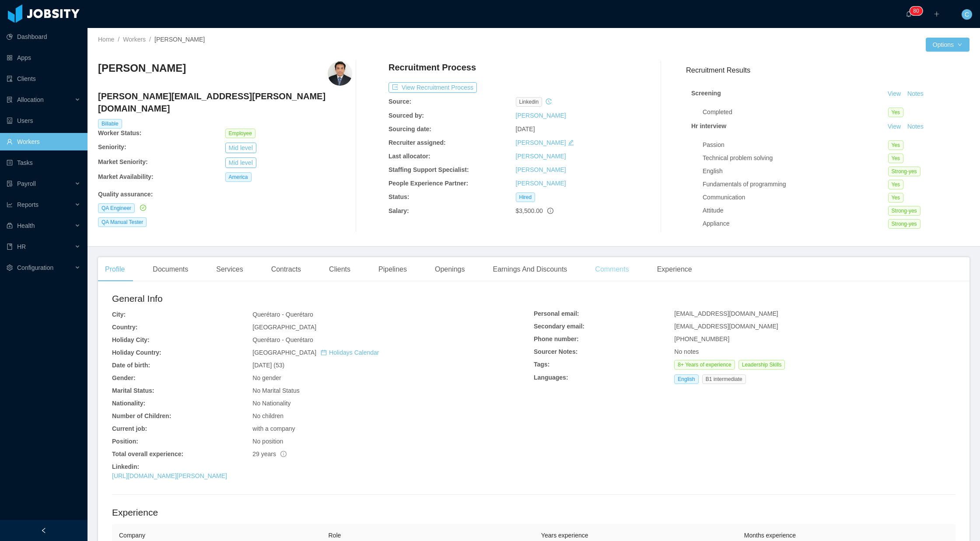
click at [627, 264] on div "Comments" at bounding box center [612, 269] width 48 height 24
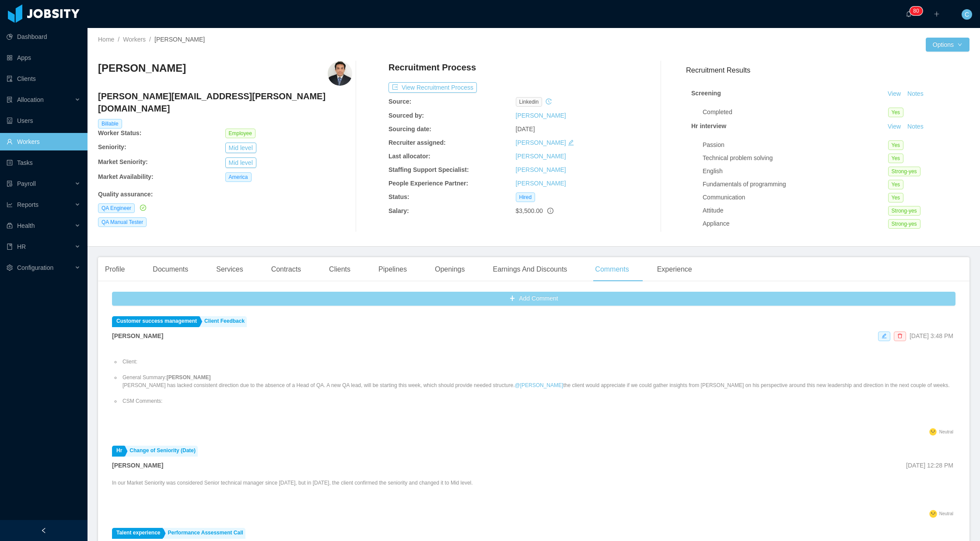
click at [533, 297] on button "Add Comment" at bounding box center [533, 299] width 843 height 14
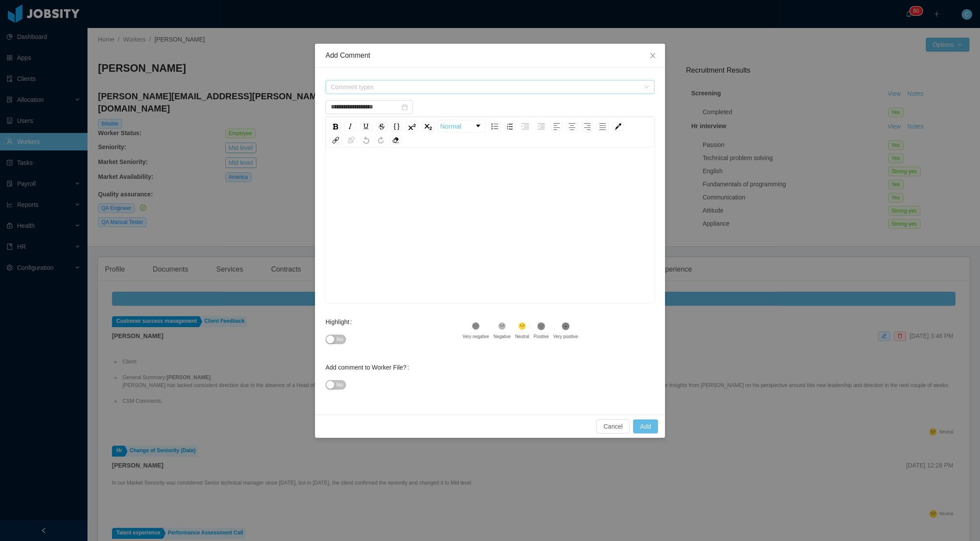
click at [334, 86] on span "Comment types" at bounding box center [485, 87] width 309 height 9
click at [331, 133] on span at bounding box center [332, 136] width 10 height 10
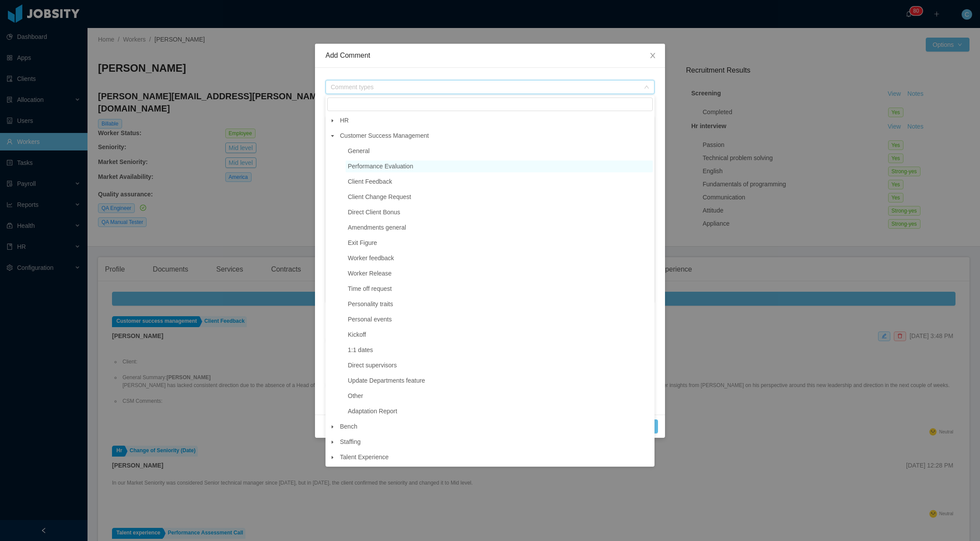
click at [364, 164] on span "Performance Evaluation" at bounding box center [380, 166] width 65 height 7
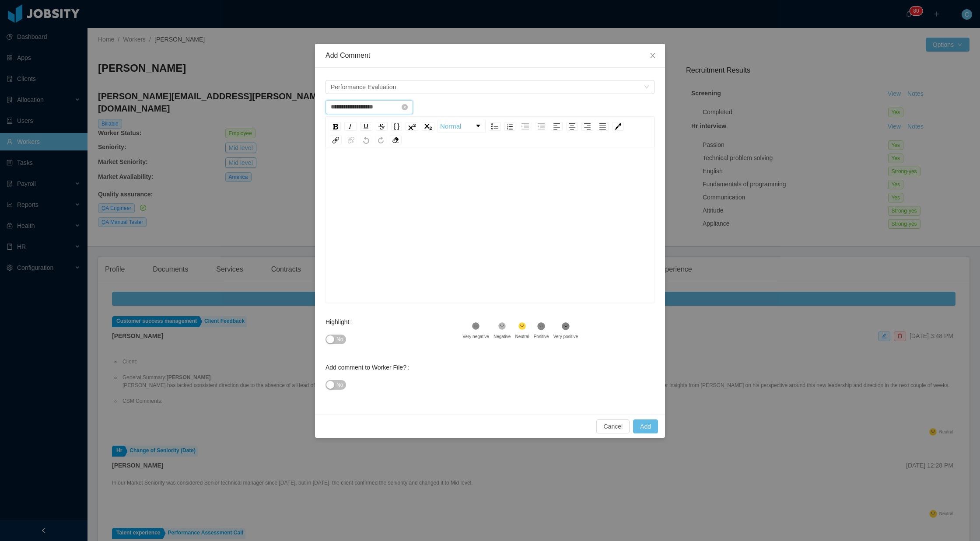
click at [378, 106] on input "**********" at bounding box center [368, 107] width 87 height 14
click at [418, 193] on div "22" at bounding box center [418, 193] width 10 height 10
type input "**********"
click at [436, 238] on link "Ok" at bounding box center [434, 238] width 15 height 10
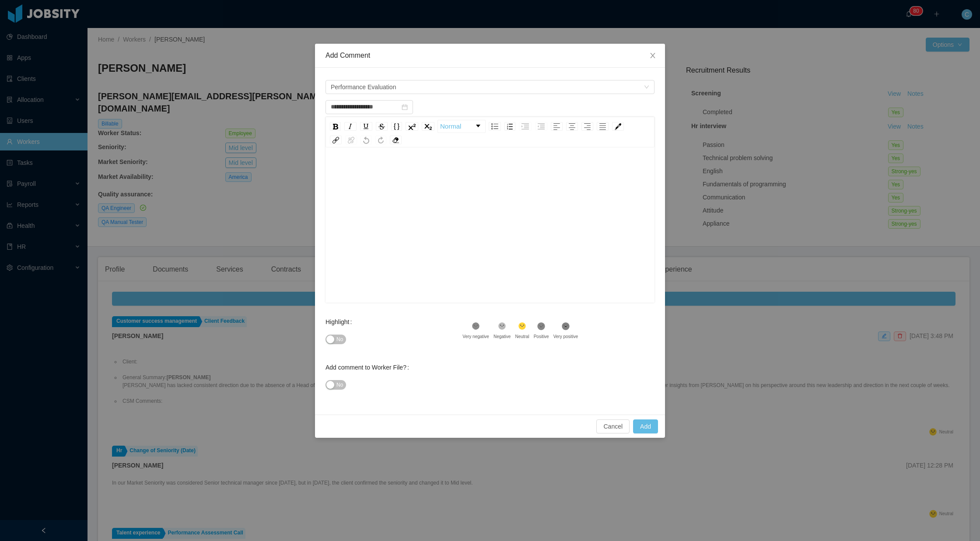
click at [374, 164] on div "rdw-editor" at bounding box center [489, 170] width 315 height 17
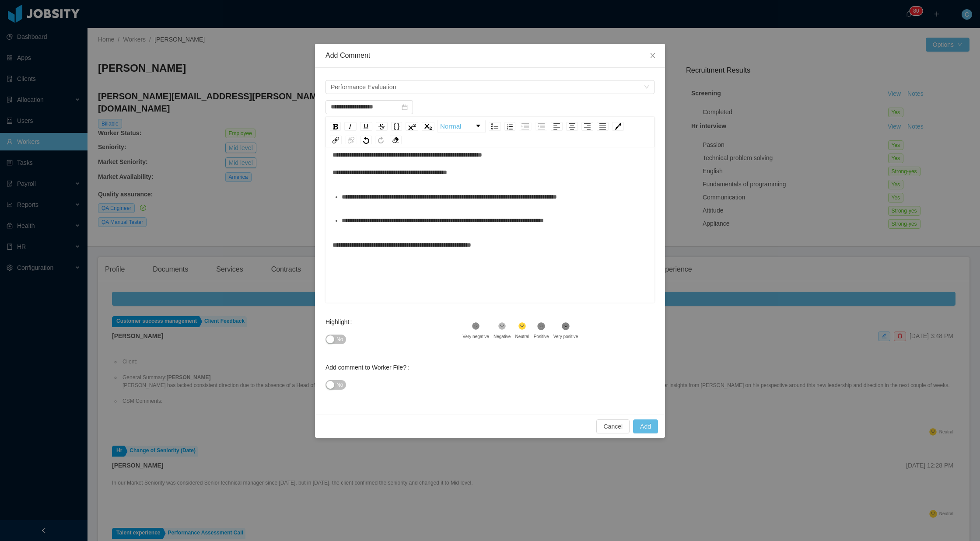
scroll to position [19, 0]
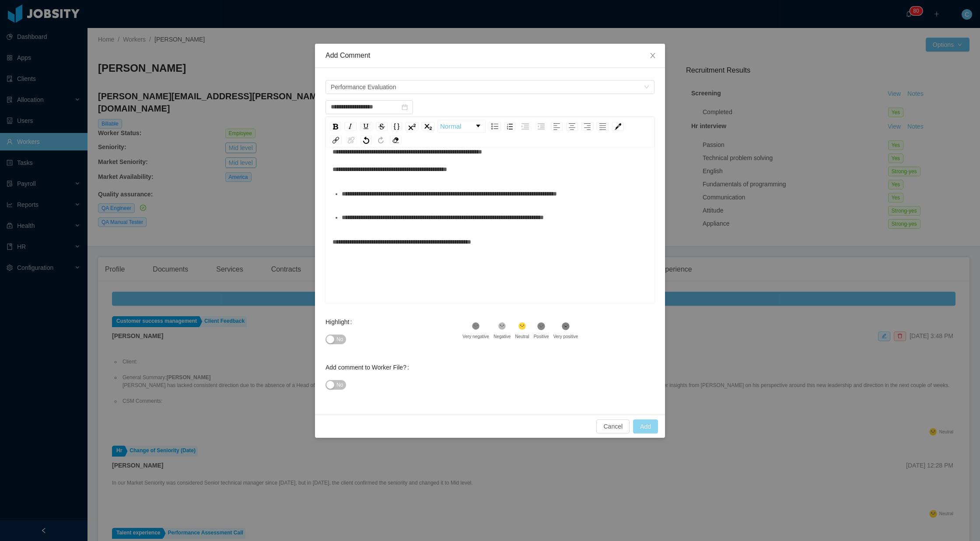
click at [648, 423] on button "Add" at bounding box center [645, 427] width 25 height 14
